Goal: Task Accomplishment & Management: Manage account settings

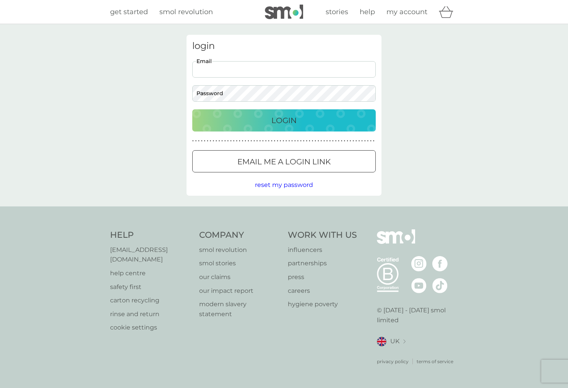
click at [224, 70] on input "Email" at bounding box center [283, 69] width 183 height 16
type input "ww.design@btinternet.com"
click at [213, 123] on div "Login" at bounding box center [284, 120] width 168 height 12
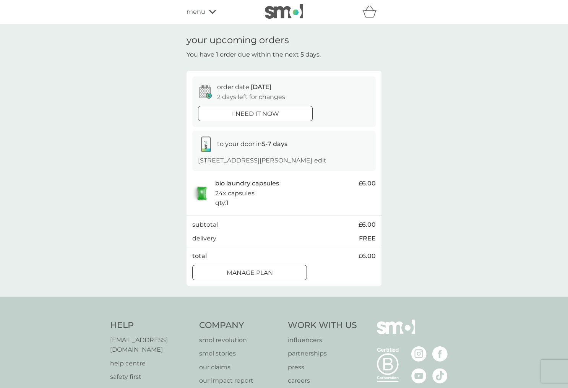
click at [249, 272] on div at bounding box center [249, 272] width 1 height 1
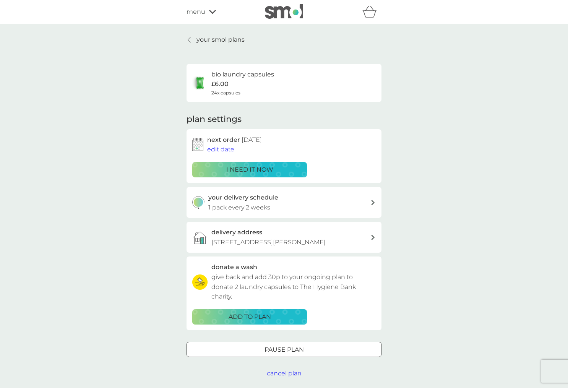
click at [227, 150] on span "edit date" at bounding box center [220, 149] width 27 height 7
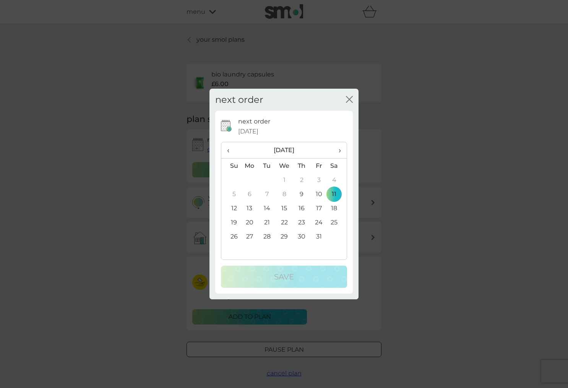
click at [339, 151] on span "›" at bounding box center [337, 150] width 8 height 16
click at [319, 194] on td "6" at bounding box center [318, 194] width 17 height 14
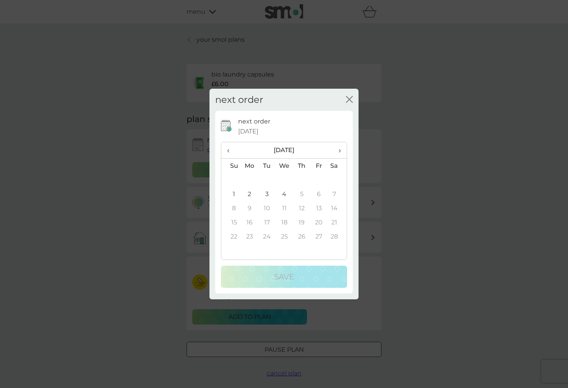
click at [285, 196] on td "4" at bounding box center [284, 194] width 18 height 14
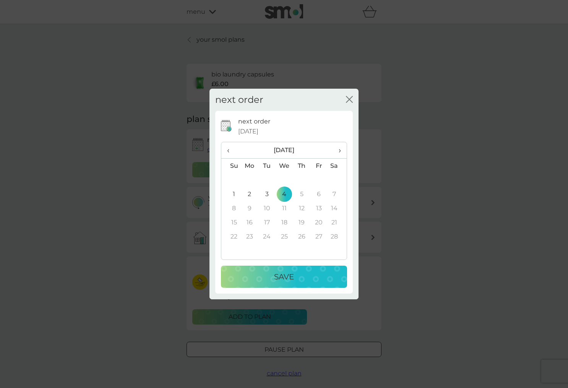
click at [286, 279] on p "Save" at bounding box center [284, 276] width 20 height 12
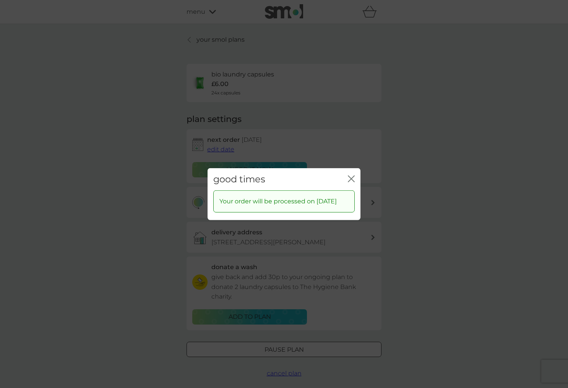
click at [350, 175] on icon "close" at bounding box center [351, 178] width 7 height 7
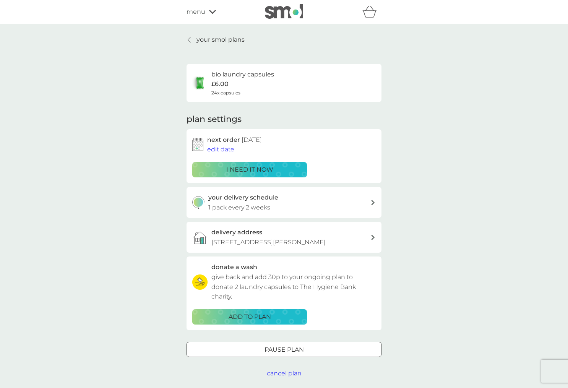
click at [286, 350] on div at bounding box center [284, 349] width 28 height 8
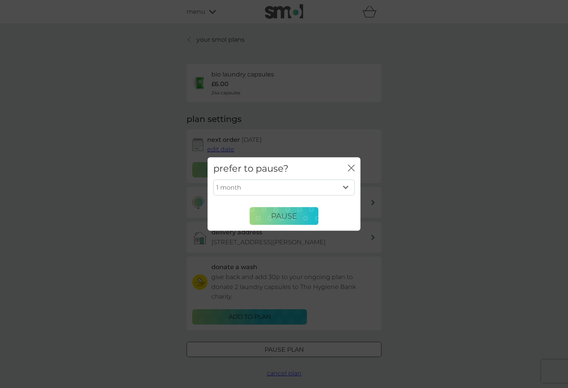
click at [347, 188] on select "1 month 2 months 3 months 4 months 5 months 6 months" at bounding box center [283, 188] width 141 height 16
select select "6"
click at [213, 180] on select "1 month 2 months 3 months 4 months 5 months 6 months" at bounding box center [283, 188] width 141 height 16
click at [287, 215] on span "Pause" at bounding box center [284, 215] width 26 height 9
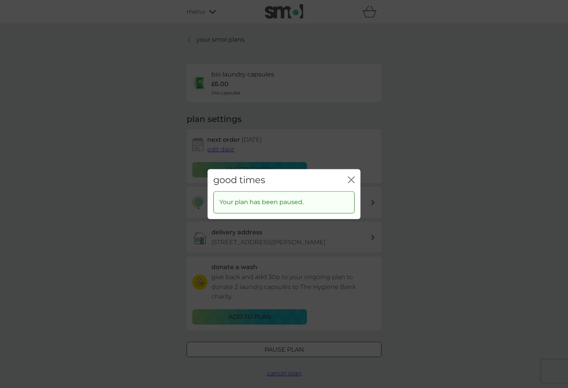
click at [351, 181] on icon "close" at bounding box center [351, 179] width 7 height 7
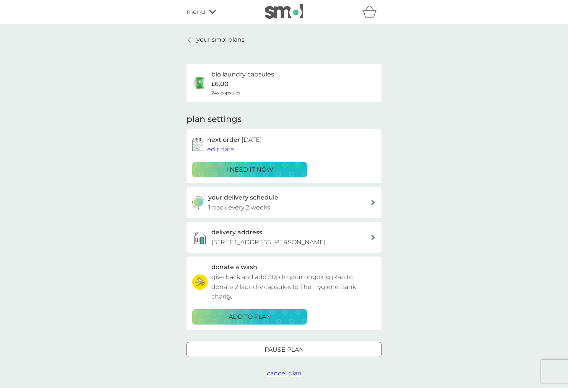
click at [212, 13] on icon at bounding box center [212, 12] width 7 height 4
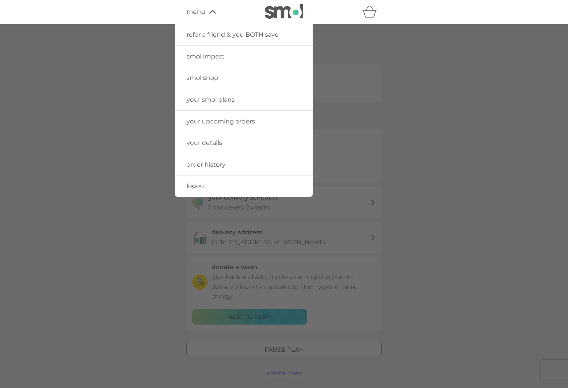
click at [204, 185] on span "logout" at bounding box center [196, 185] width 20 height 7
